Goal: Task Accomplishment & Management: Use online tool/utility

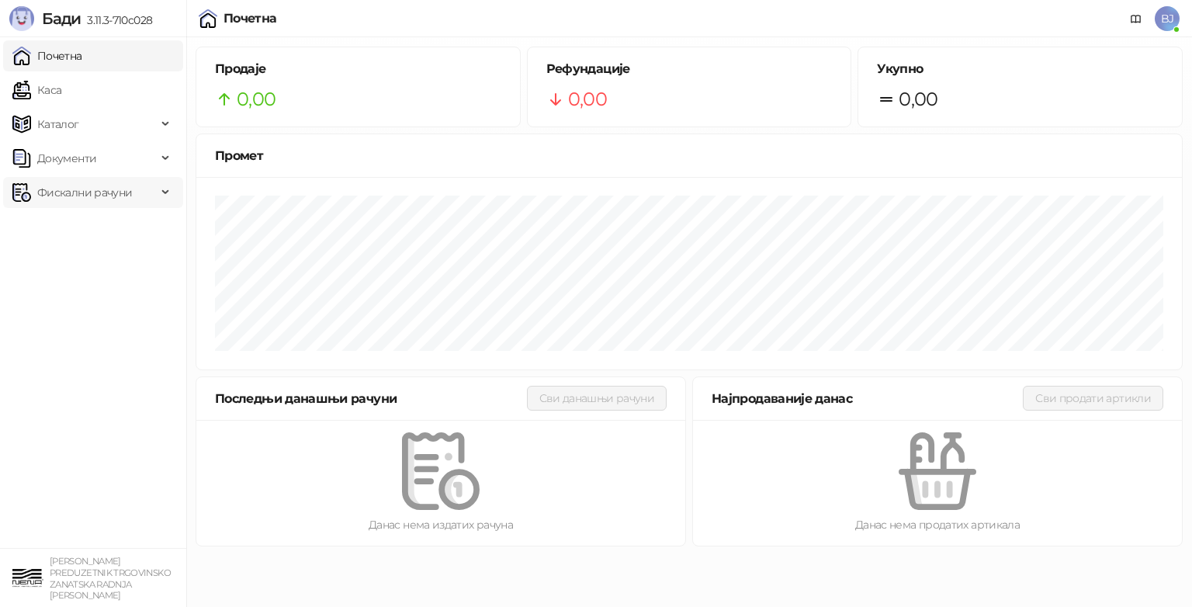
click at [99, 191] on span "Фискални рачуни" at bounding box center [84, 192] width 95 height 31
click at [77, 261] on link "По данима" at bounding box center [60, 260] width 82 height 31
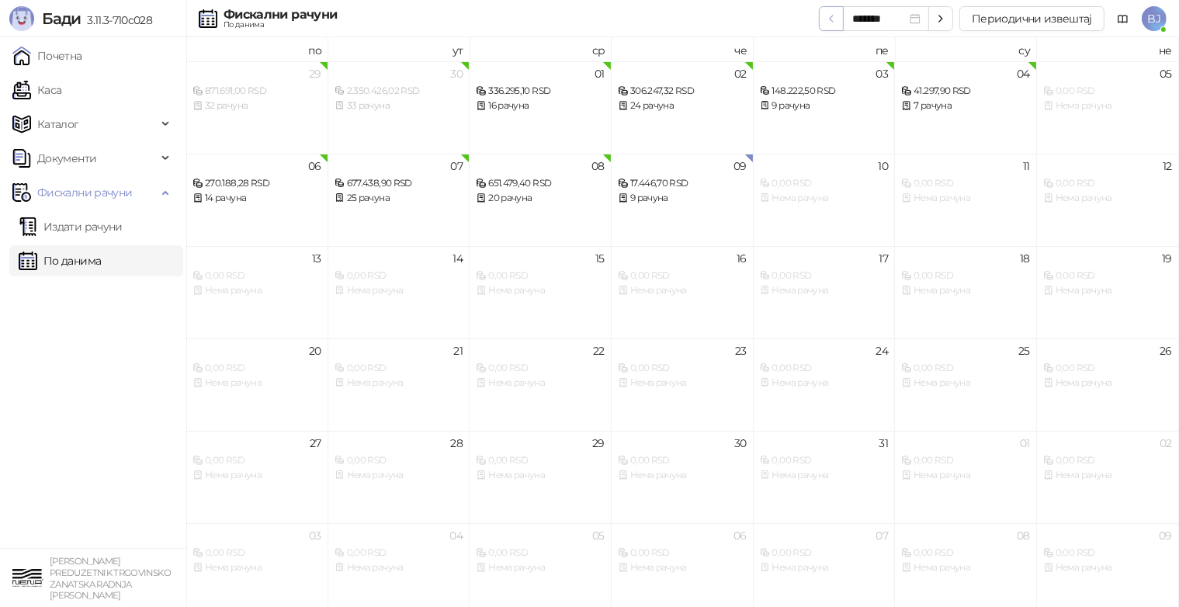
click at [835, 19] on icon "button" at bounding box center [831, 18] width 12 height 12
type input "*******"
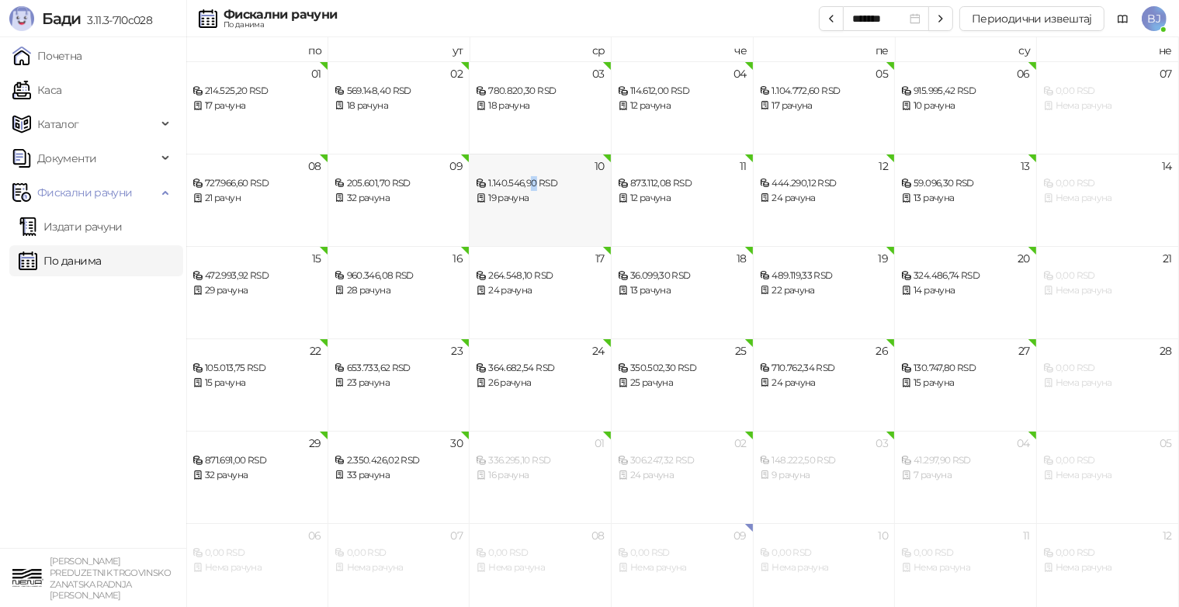
click at [534, 190] on div "1.140.546,90 RSD" at bounding box center [540, 183] width 129 height 15
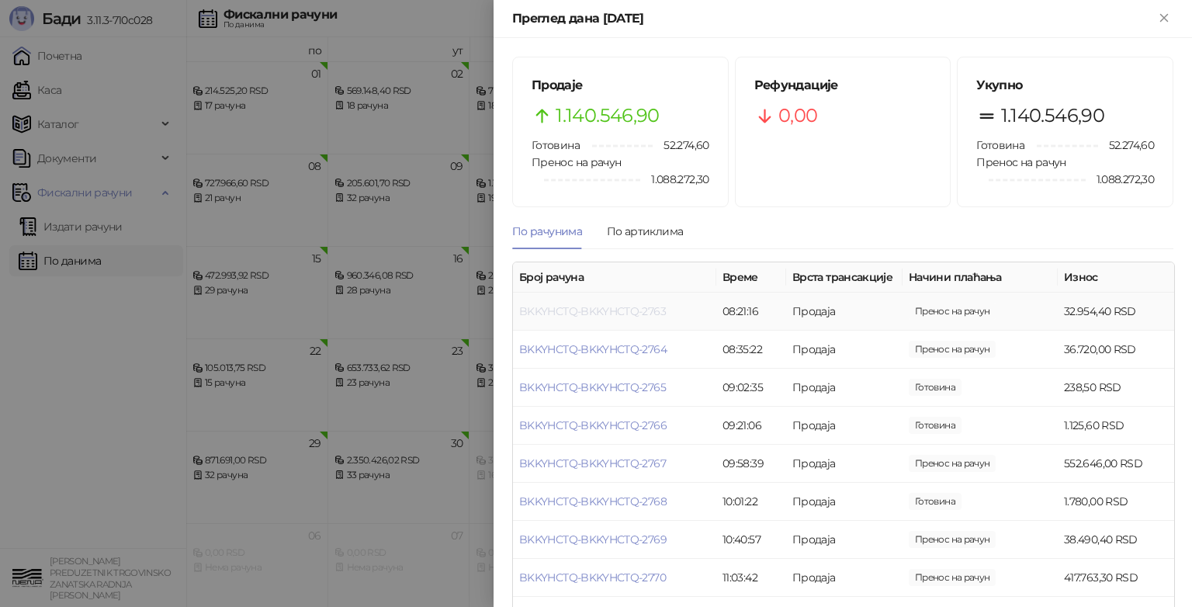
click at [580, 310] on link "BKKYHCTQ-BKKYHCTQ-2763" at bounding box center [592, 311] width 147 height 14
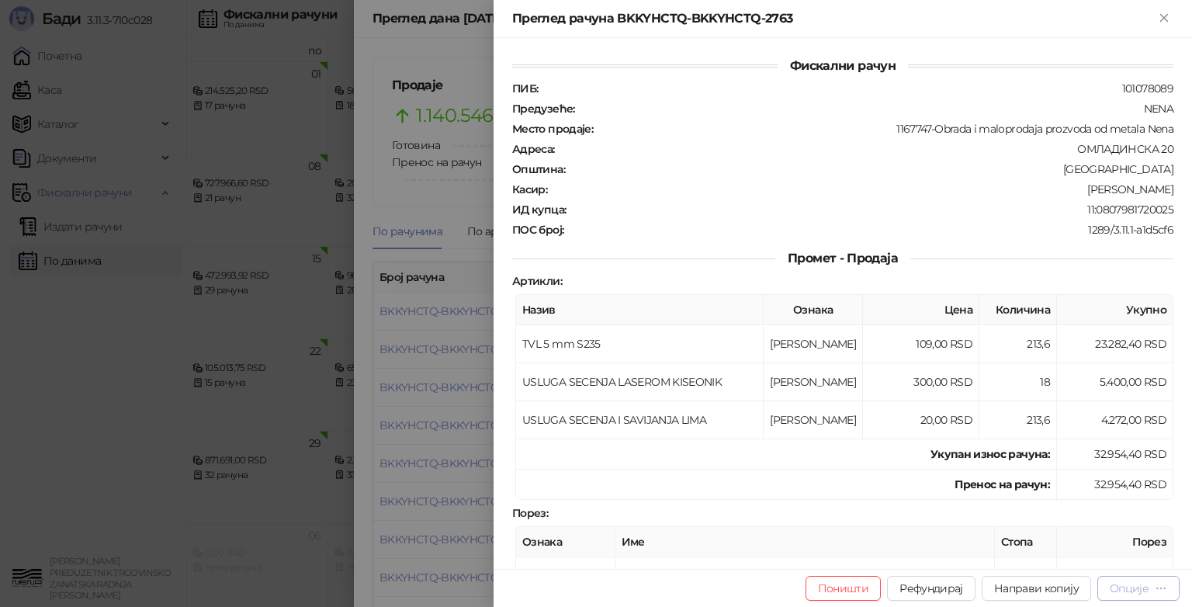
click at [1142, 587] on div "Опције" at bounding box center [1128, 588] width 39 height 14
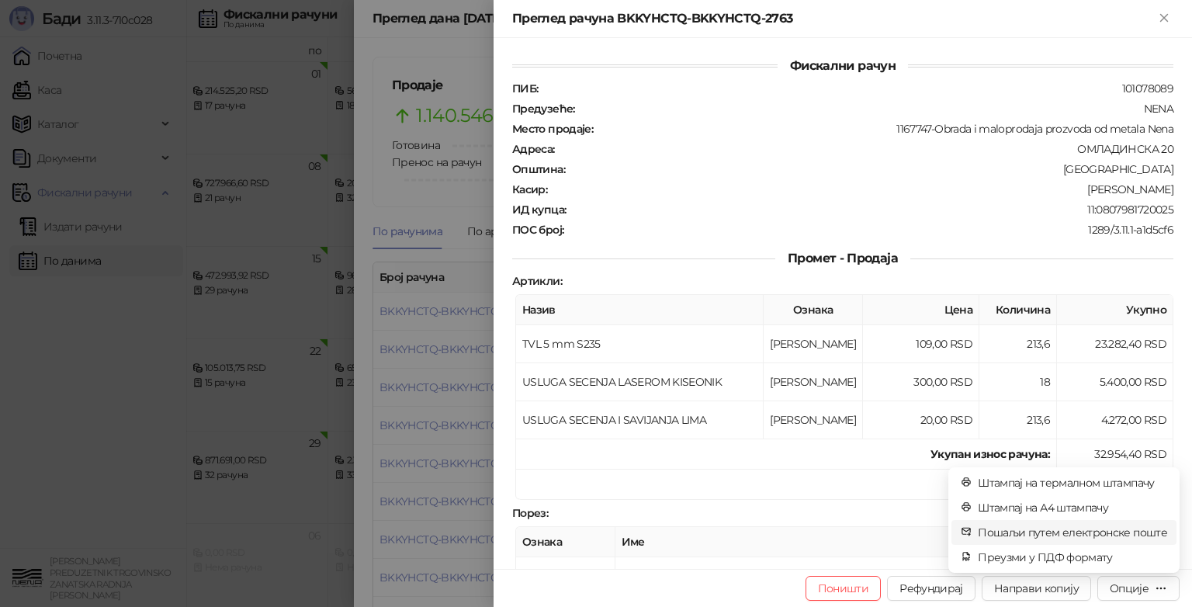
click at [1102, 531] on span "Пошаљи путем електронске поште" at bounding box center [1072, 532] width 189 height 17
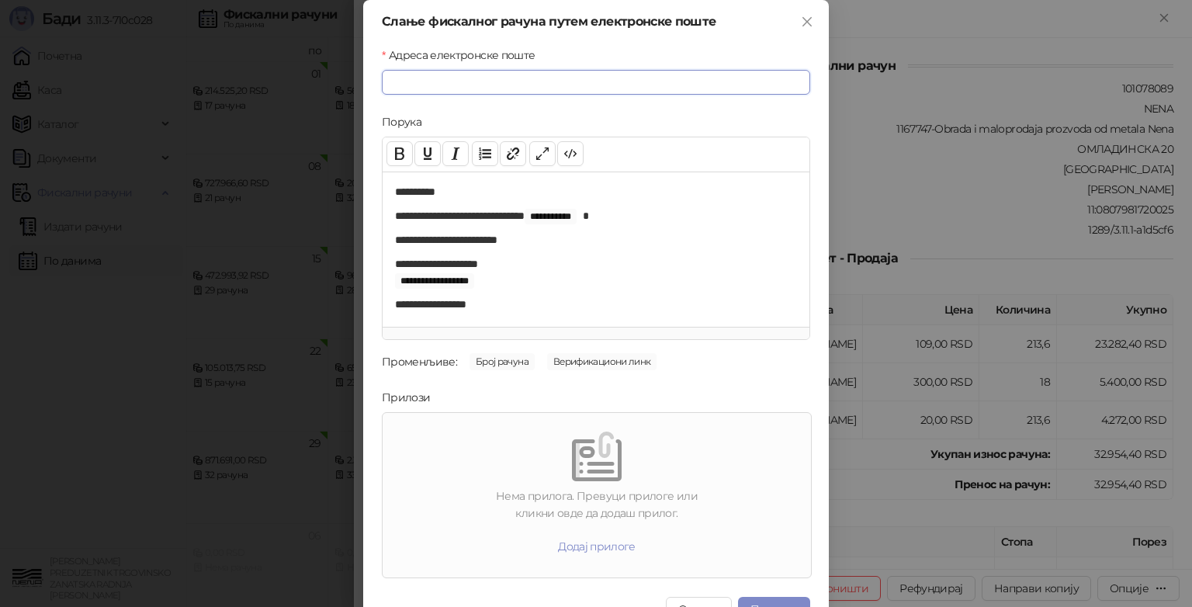
click at [483, 81] on input "Адреса електронске поште" at bounding box center [596, 82] width 428 height 25
type input "**********"
click at [528, 499] on div "Нема прилога. Превуци прилоге или кликни овде да додаш прилог." at bounding box center [597, 504] width 416 height 34
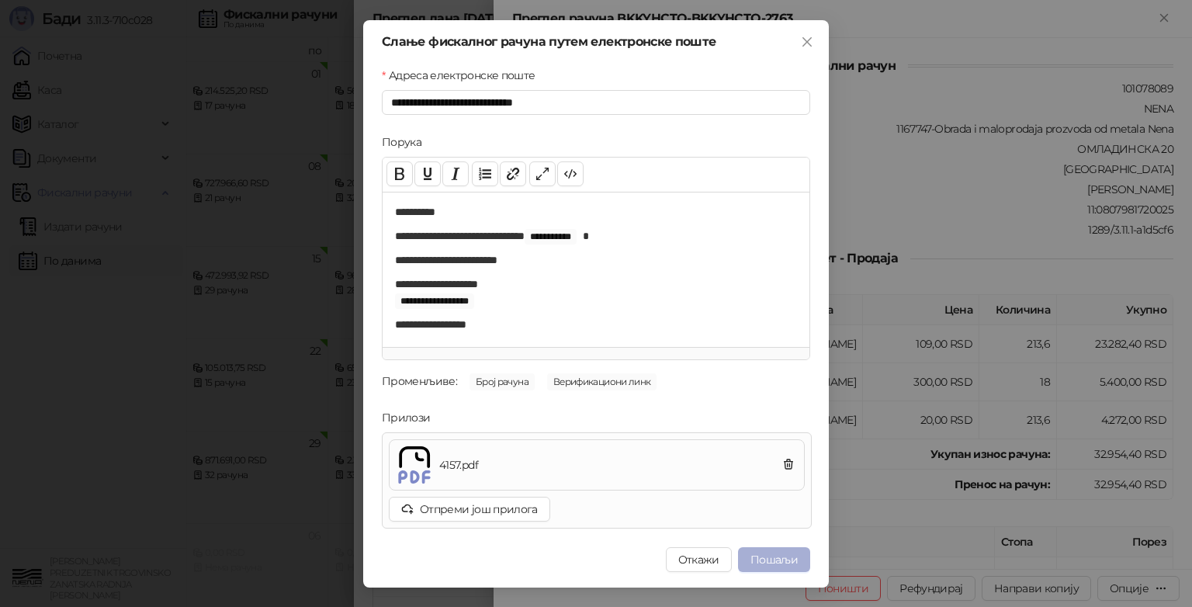
click at [766, 557] on button "Пошаљи" at bounding box center [774, 559] width 72 height 25
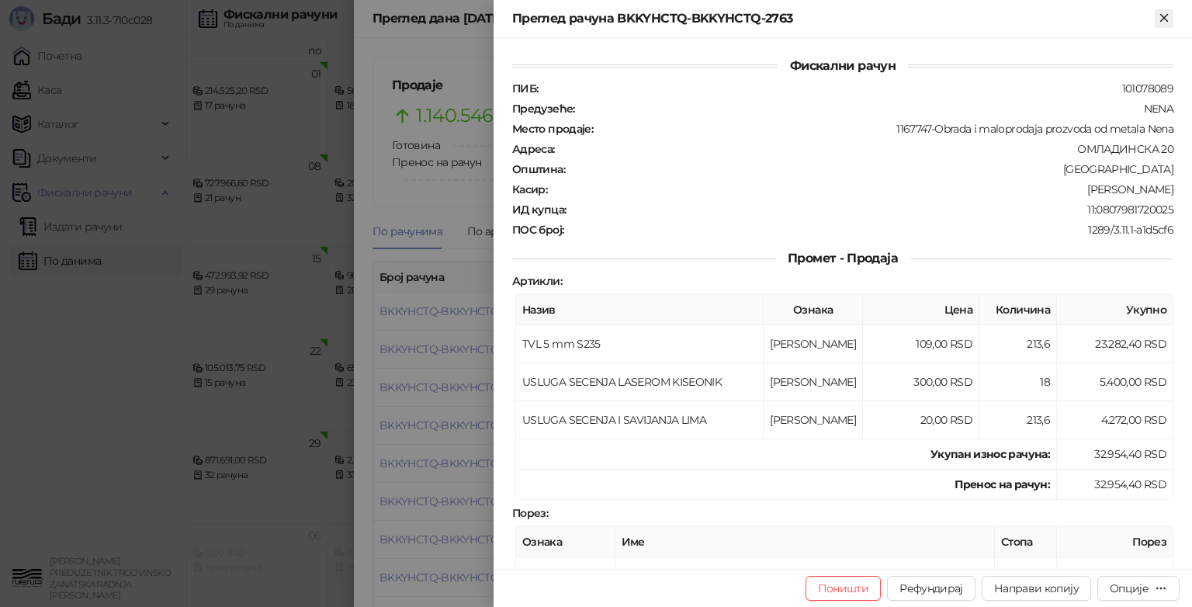
click at [1168, 16] on icon "Close" at bounding box center [1164, 18] width 14 height 14
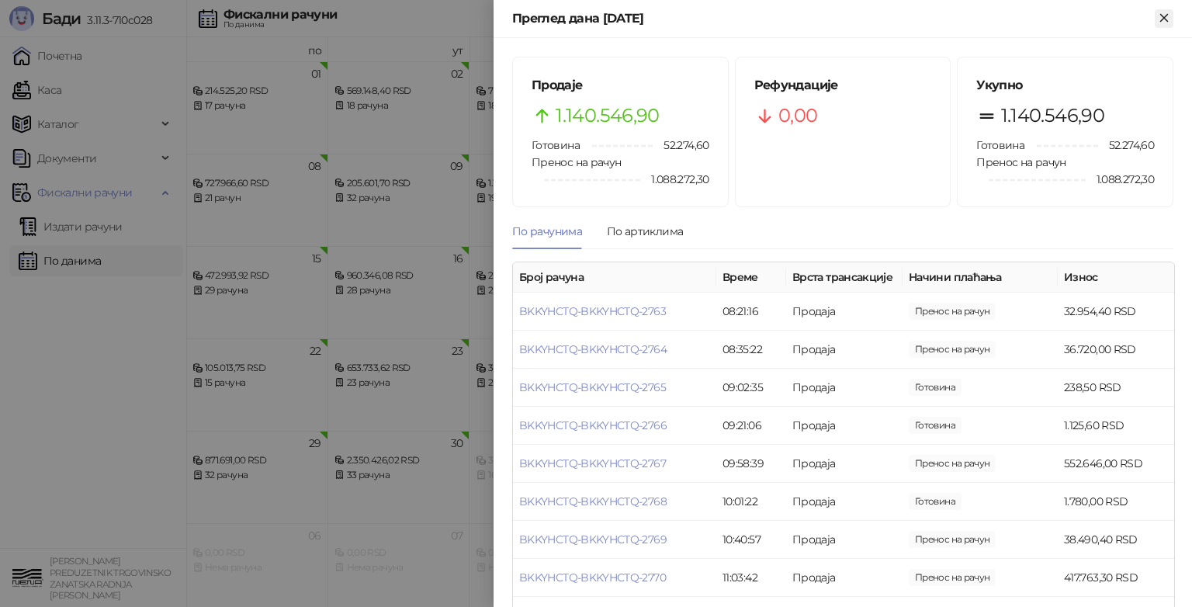
click at [1167, 21] on icon "Close" at bounding box center [1163, 17] width 7 height 7
